Goal: Task Accomplishment & Management: Manage account settings

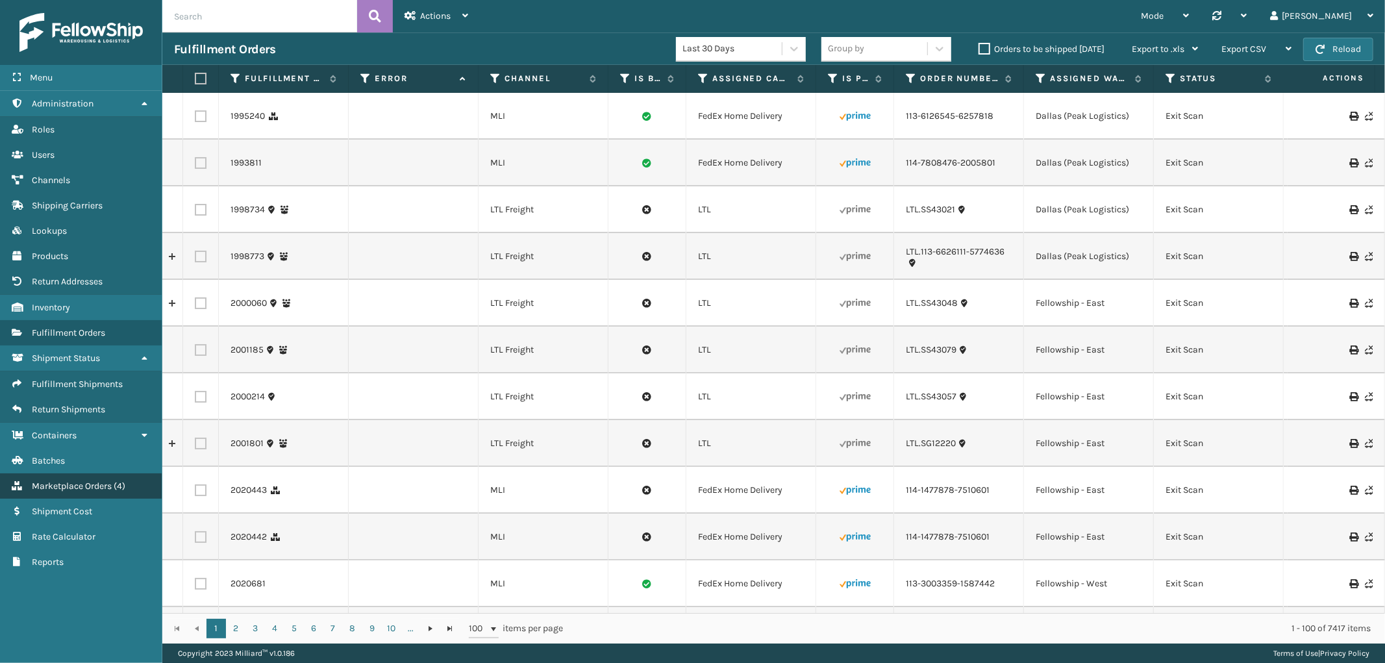
click at [72, 480] on span "Marketplace Orders" at bounding box center [72, 485] width 80 height 11
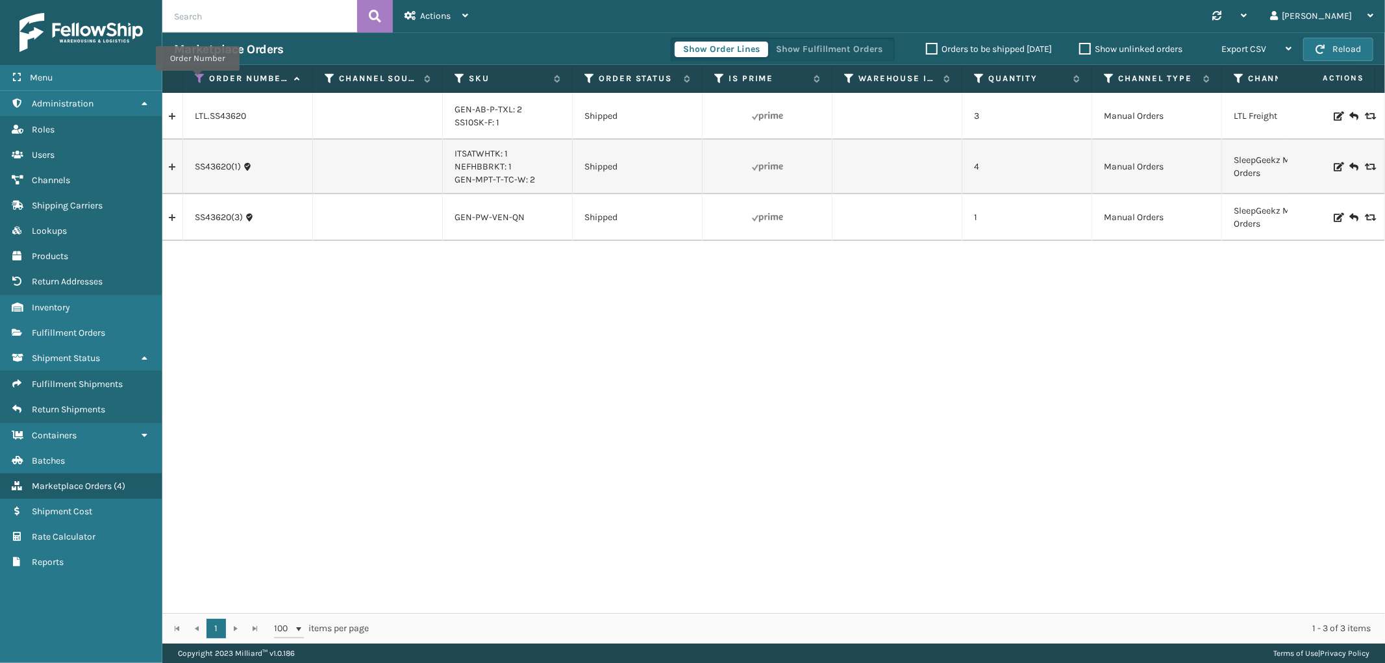
click at [197, 80] on icon at bounding box center [200, 79] width 10 height 12
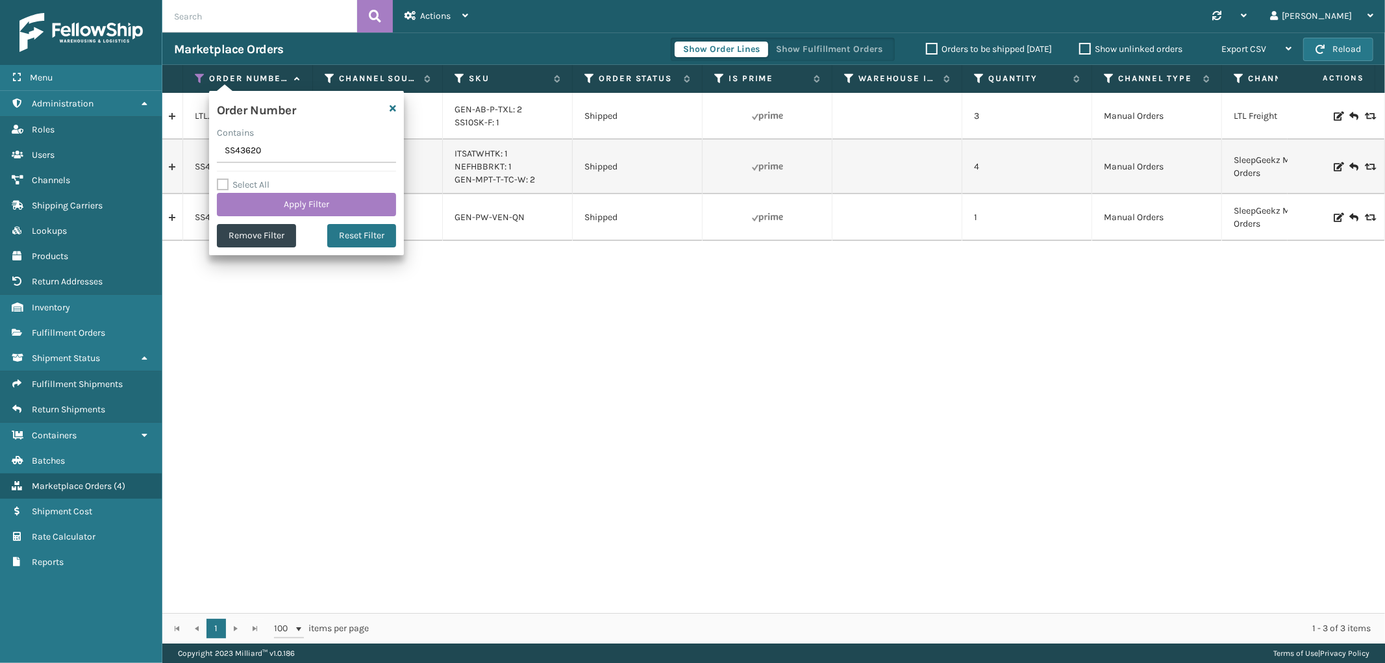
click at [234, 143] on input "SS43620" at bounding box center [306, 151] width 179 height 23
type input "SS42027"
click at [256, 210] on button "Apply Filter" at bounding box center [306, 204] width 179 height 23
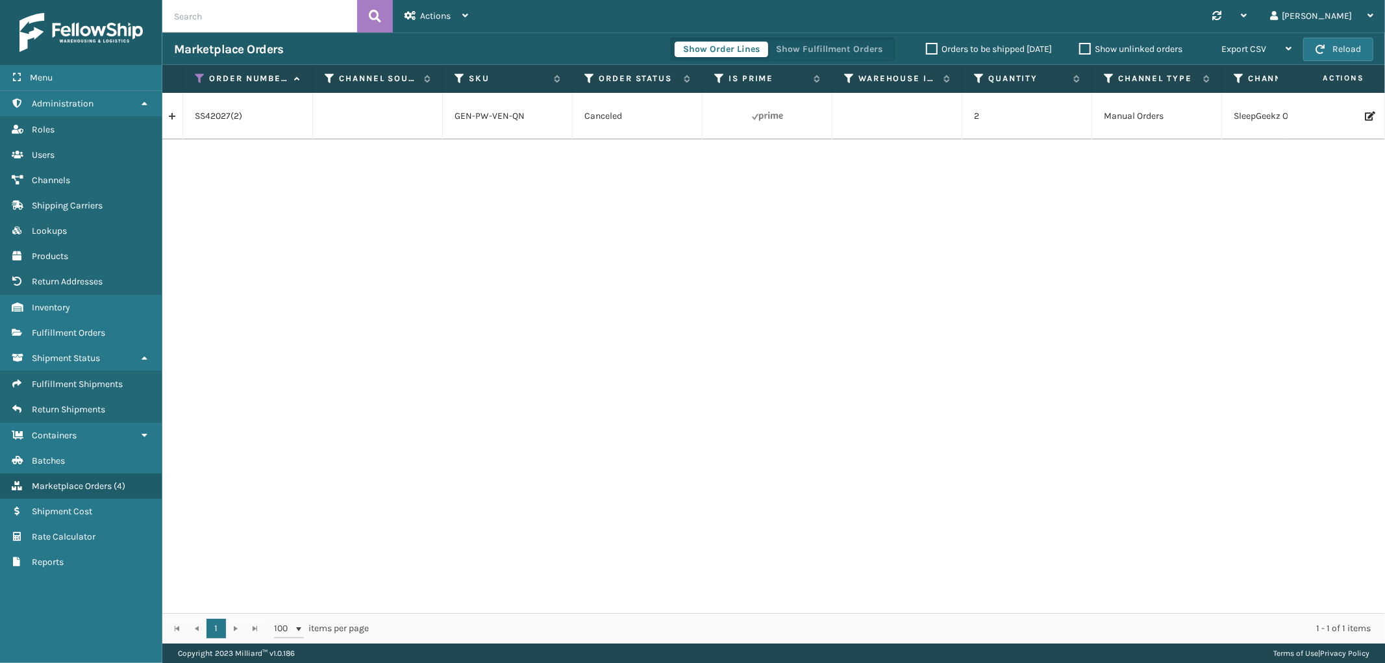
click at [167, 113] on link at bounding box center [172, 116] width 20 height 21
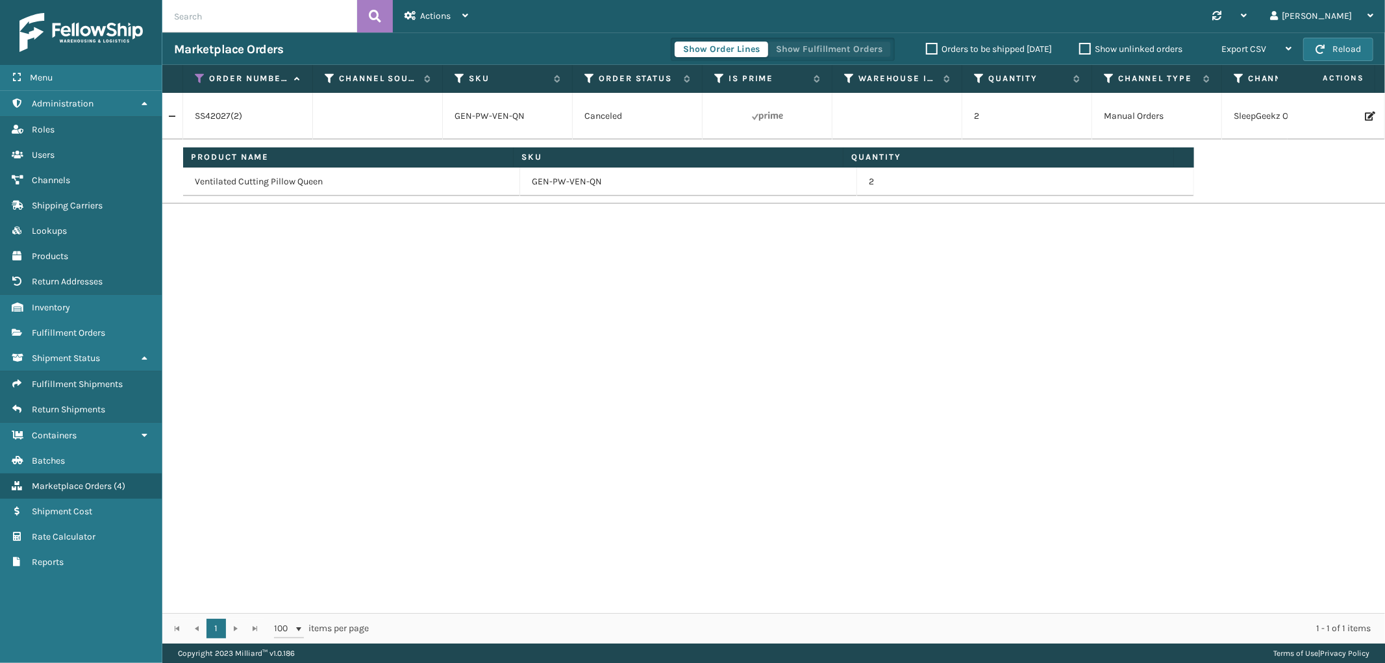
click at [846, 44] on button "Show Fulfillment Orders" at bounding box center [828, 50] width 123 height 16
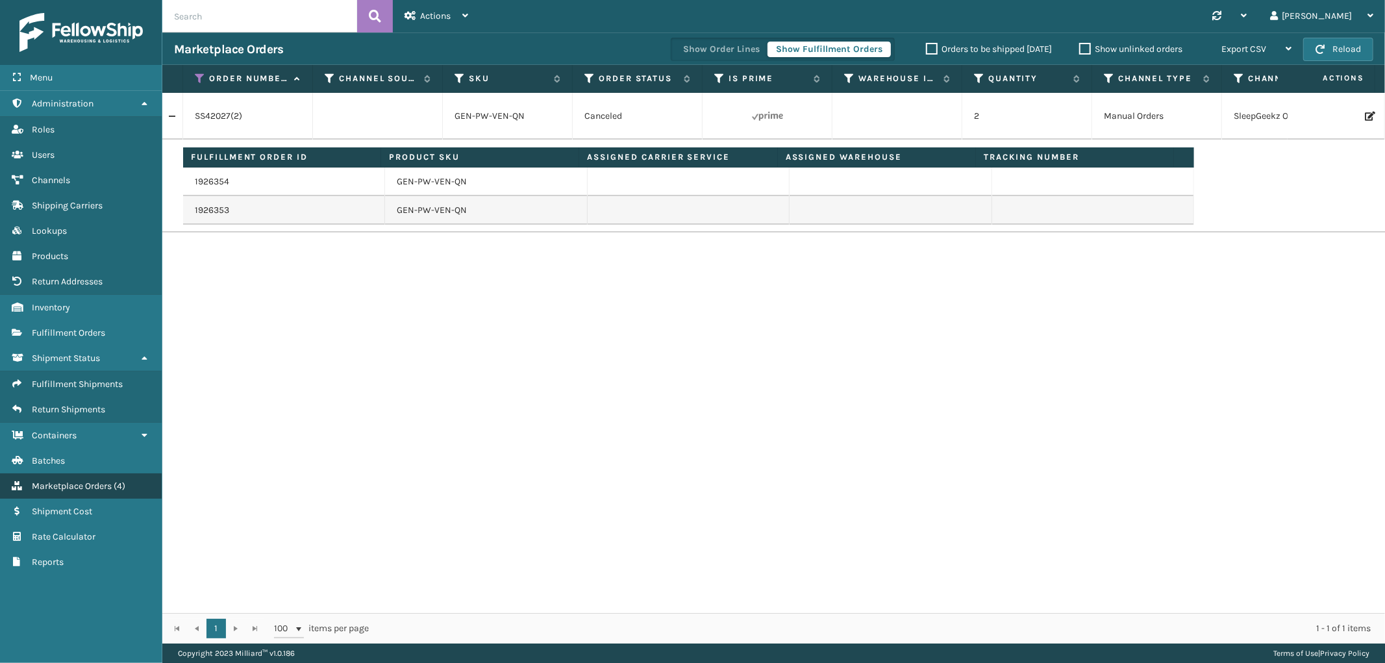
click at [69, 480] on span "Marketplace Orders" at bounding box center [72, 485] width 80 height 11
click at [73, 327] on span "Fulfillment Orders" at bounding box center [68, 332] width 73 height 11
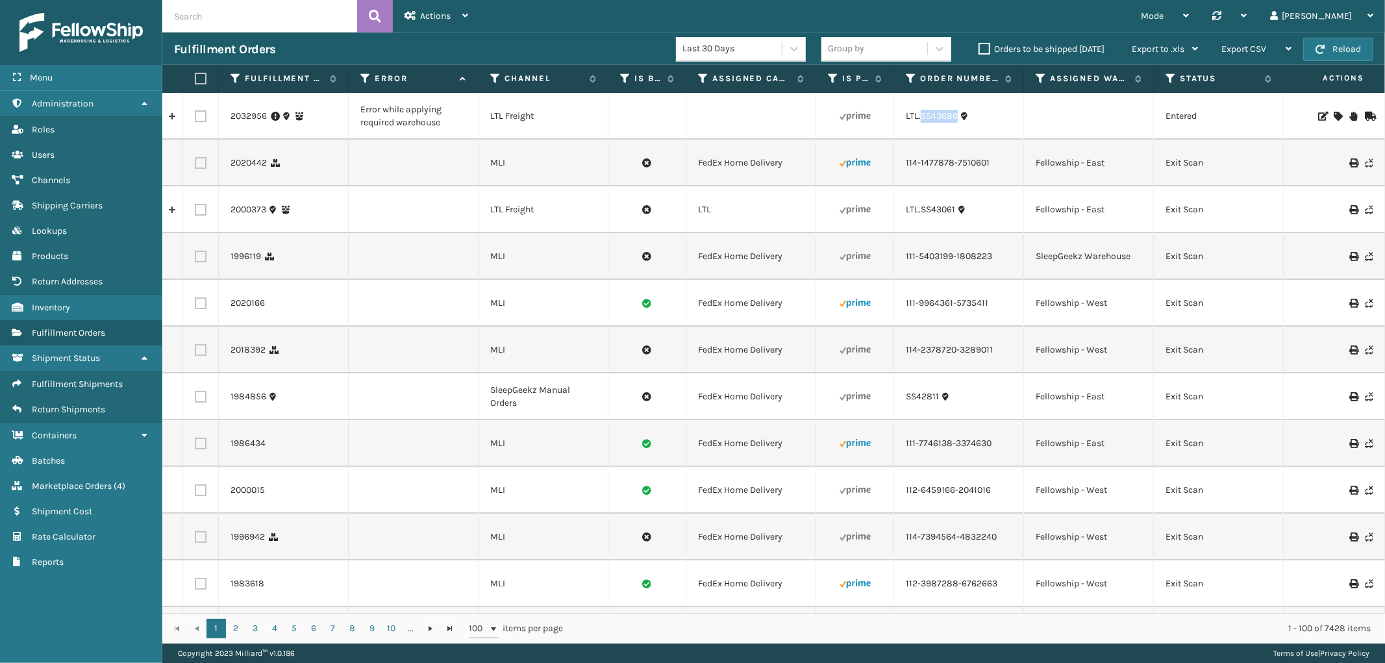
drag, startPoint x: 959, startPoint y: 121, endPoint x: 922, endPoint y: 125, distance: 37.1
click at [922, 125] on td "LTL.SS43686" at bounding box center [959, 116] width 130 height 47
copy link "SS43686"
click at [1321, 113] on div at bounding box center [1335, 116] width 73 height 9
click at [1334, 113] on icon at bounding box center [1338, 116] width 8 height 9
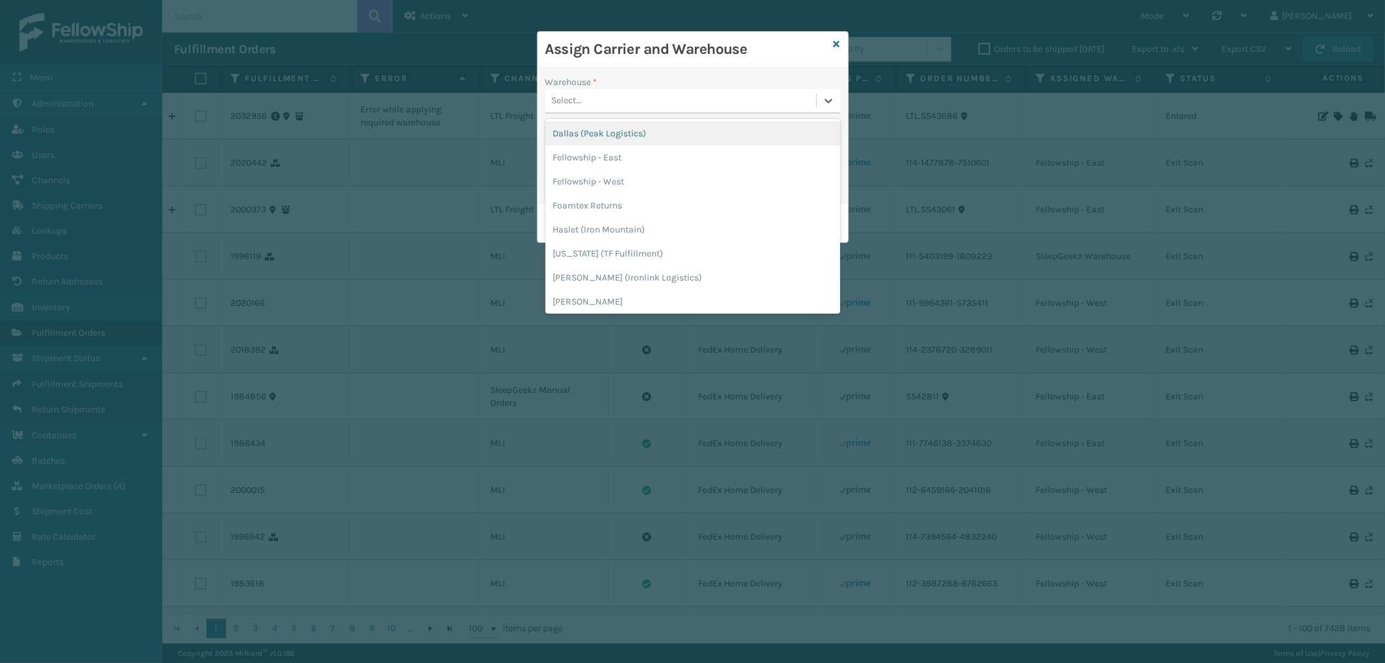
click at [708, 96] on div "Select..." at bounding box center [680, 100] width 271 height 21
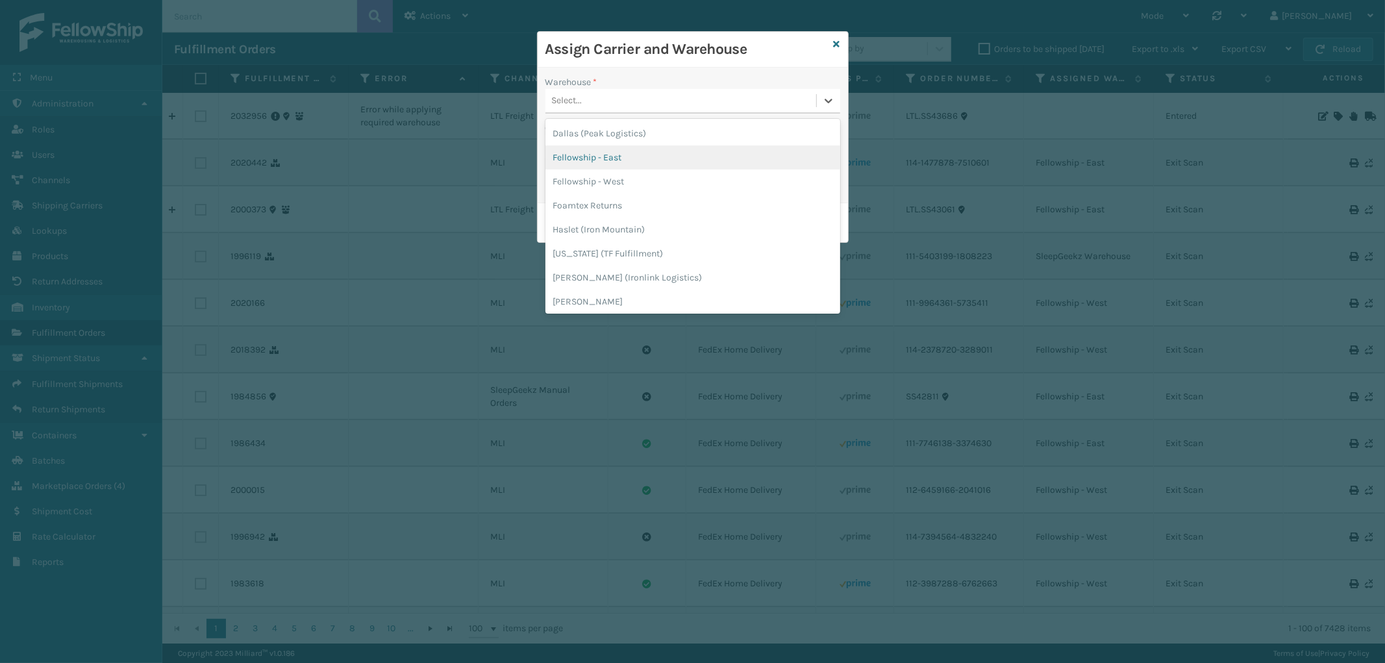
click at [618, 152] on div "Fellowship - East" at bounding box center [692, 157] width 295 height 24
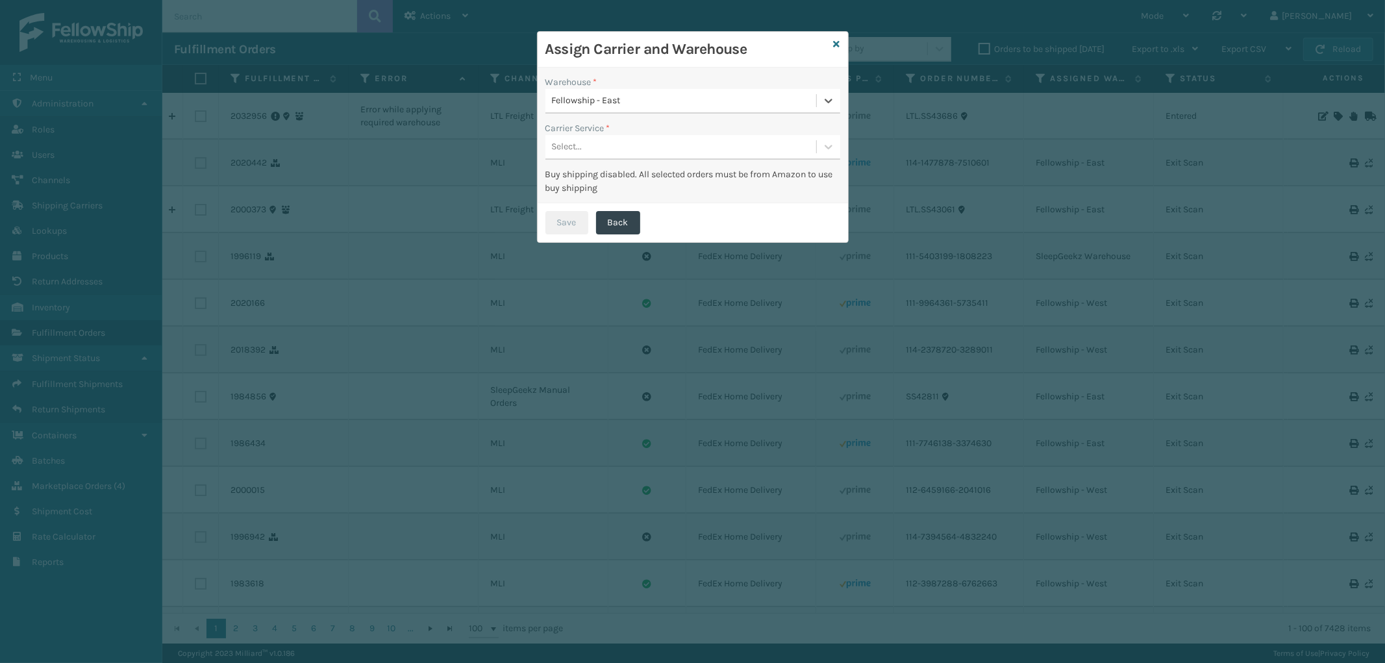
click at [624, 147] on div "Select..." at bounding box center [680, 146] width 271 height 21
click at [612, 173] on div "LTL" at bounding box center [692, 180] width 295 height 24
click at [571, 223] on button "Save" at bounding box center [566, 222] width 43 height 23
